Goal: Task Accomplishment & Management: Use online tool/utility

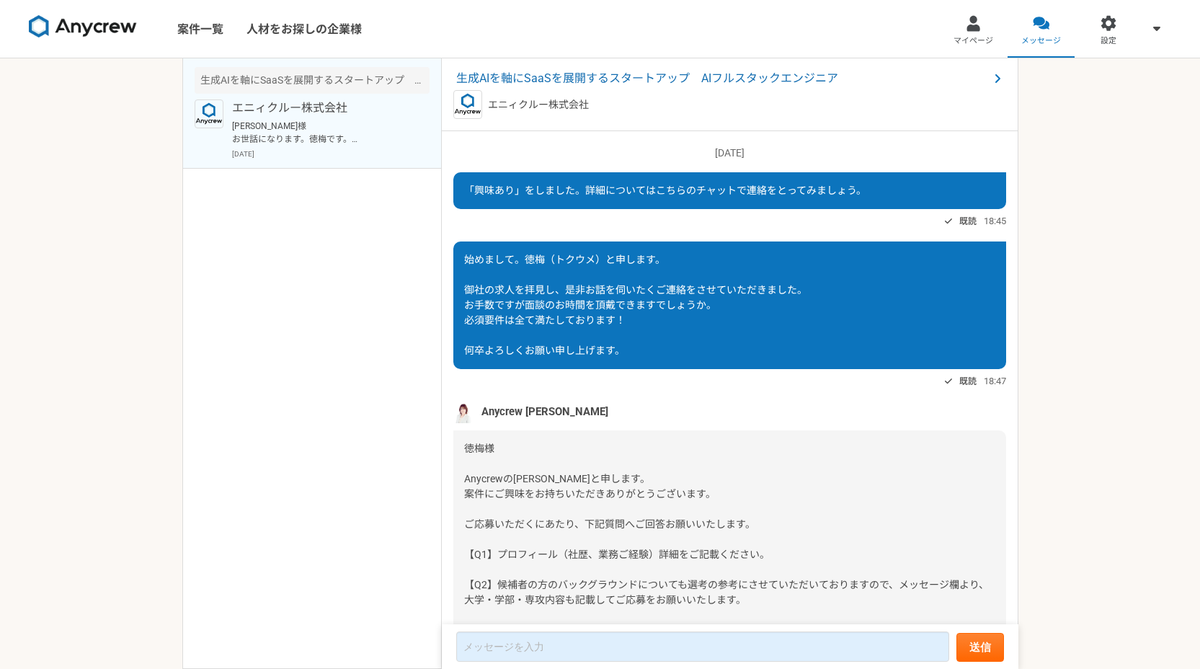
scroll to position [1160, 0]
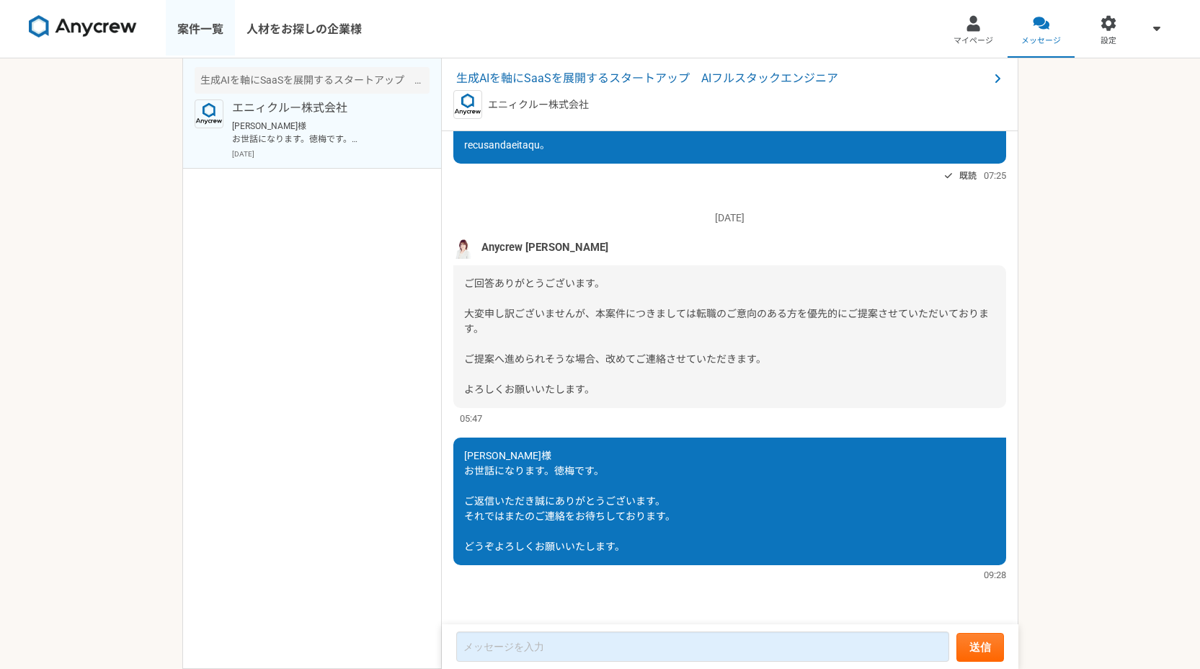
click at [199, 36] on link "案件一覧" at bounding box center [200, 29] width 69 height 58
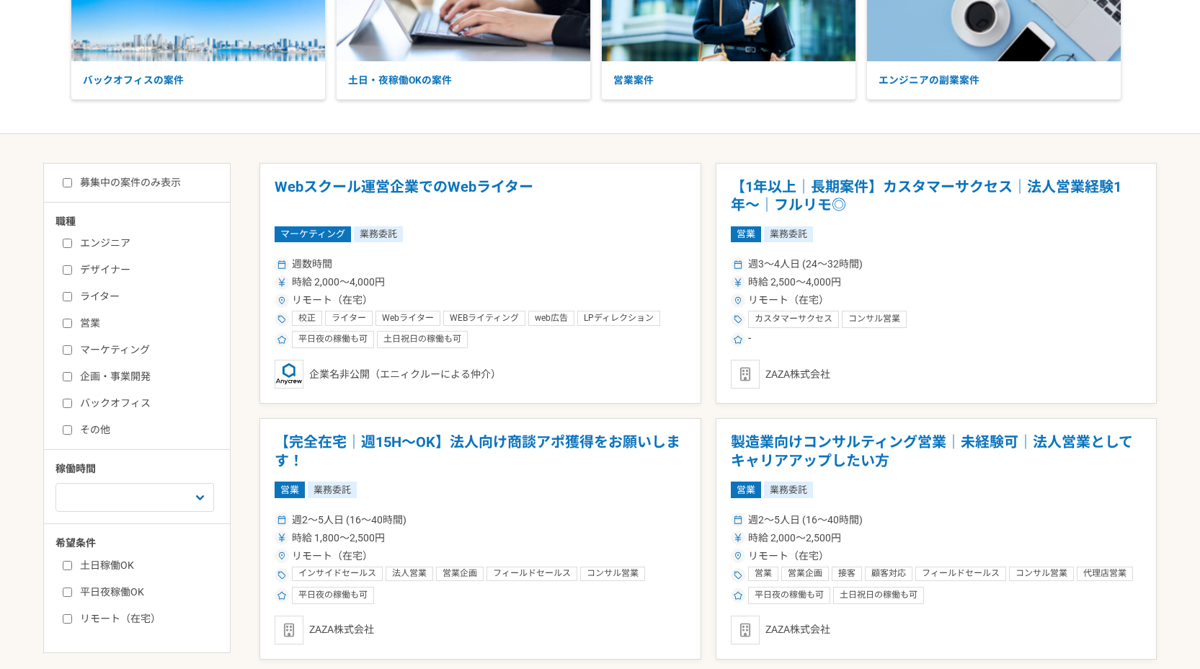
scroll to position [169, 0]
click at [69, 235] on label "エンジニア" at bounding box center [146, 242] width 166 height 15
click at [69, 238] on input "エンジニア" at bounding box center [67, 242] width 9 height 9
checkbox input "true"
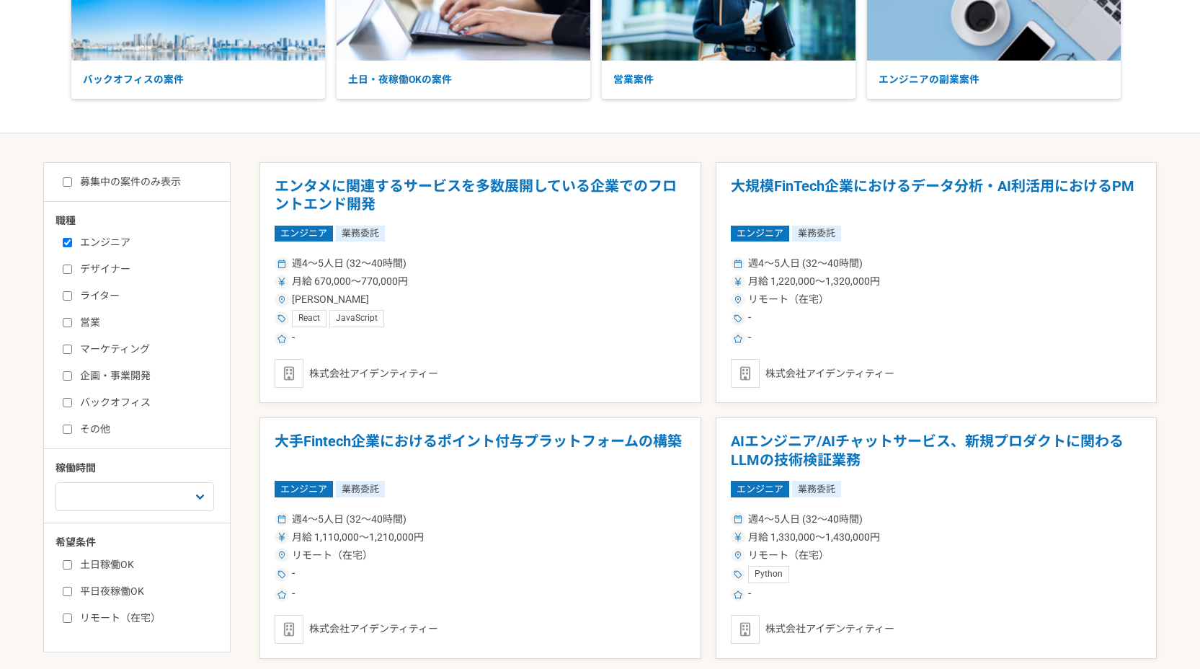
scroll to position [206, 0]
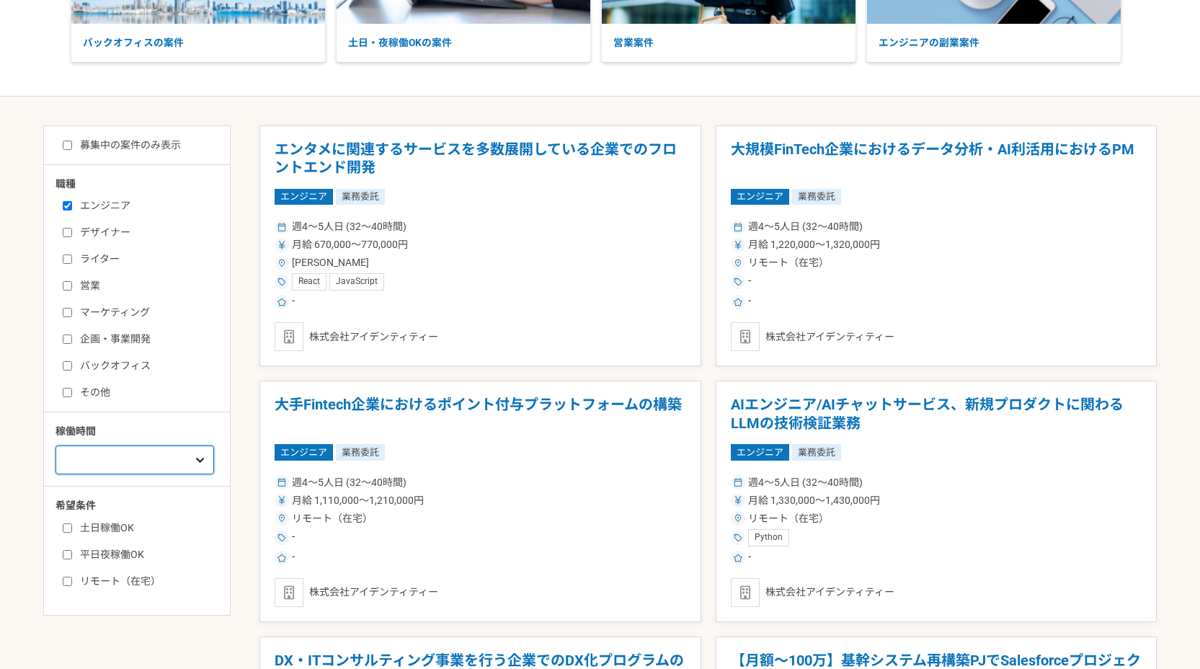
click at [97, 465] on select "週1人日（8時間）以下 週2人日（16時間）以下 週3人日（24時間）以下 週4人日（32時間）以下 週5人日（40時間）以下" at bounding box center [134, 459] width 159 height 29
click at [70, 527] on input "土日稼働OK" at bounding box center [67, 527] width 9 height 9
checkbox input "true"
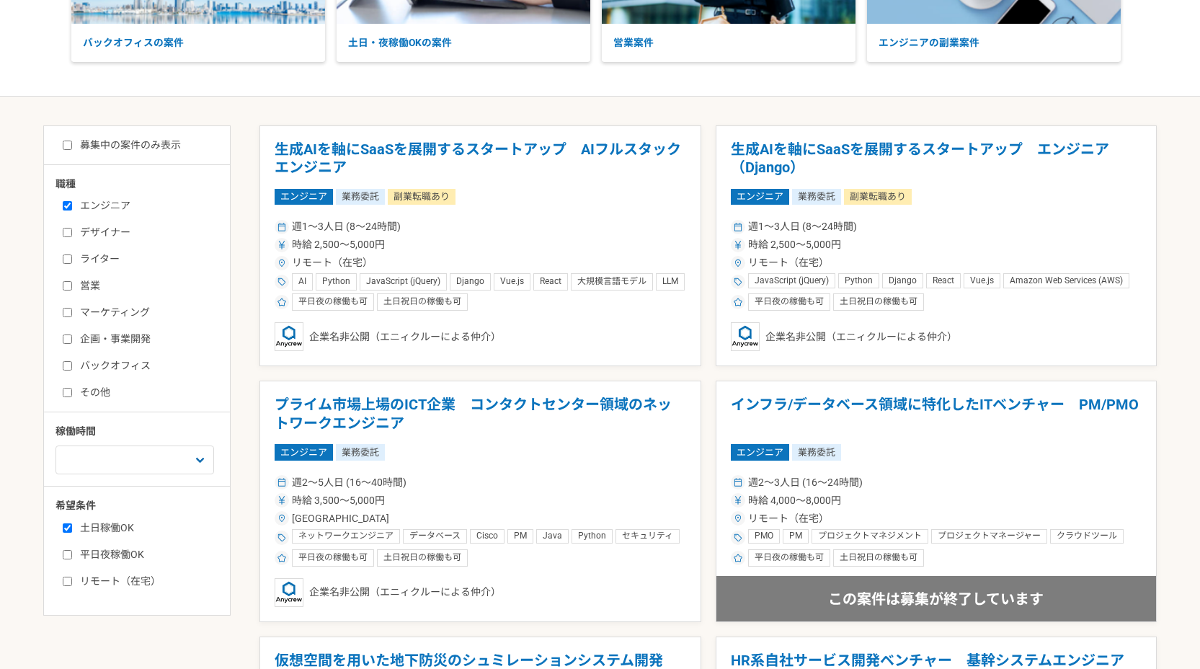
click at [69, 550] on input "平日夜稼働OK" at bounding box center [67, 554] width 9 height 9
checkbox input "true"
click at [66, 582] on input "リモート（在宅）" at bounding box center [67, 581] width 9 height 9
checkbox input "true"
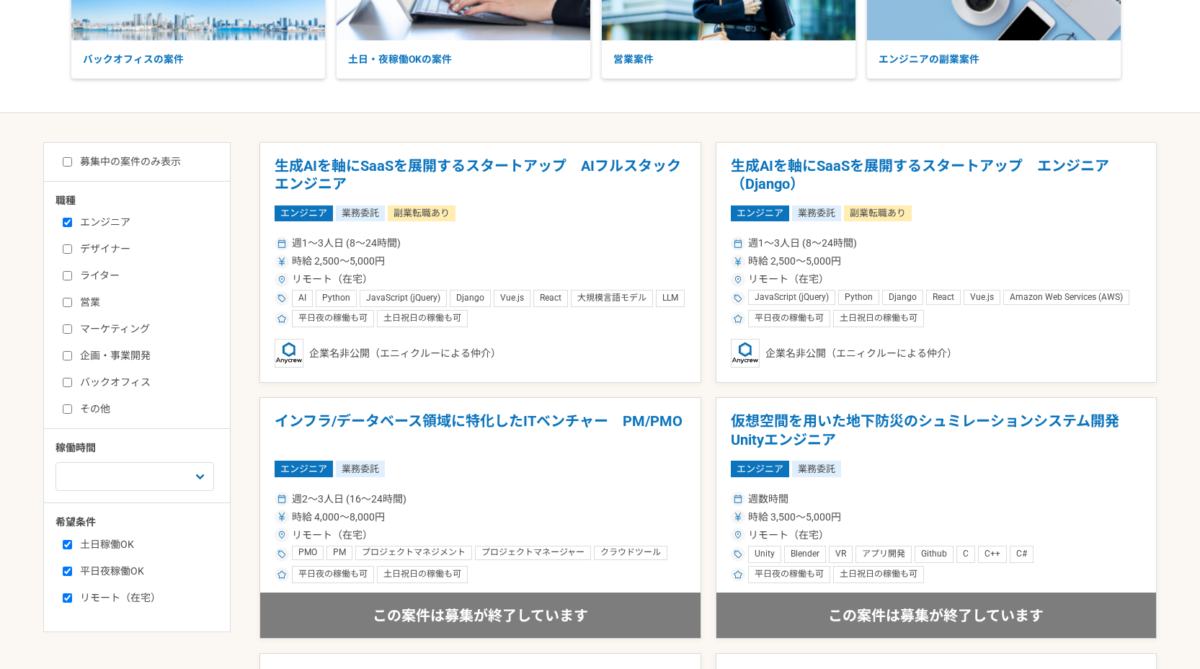
scroll to position [213, 0]
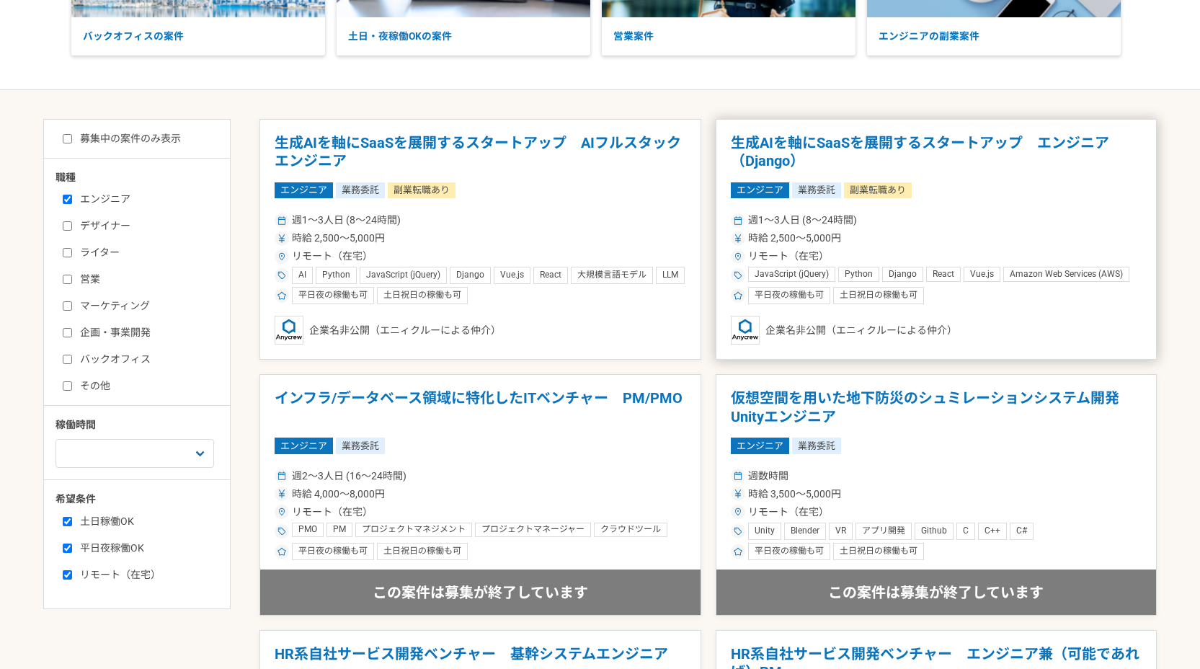
click at [1009, 237] on div "時給 2,500〜5,000円" at bounding box center [937, 238] width 412 height 15
